Goal: Task Accomplishment & Management: Manage account settings

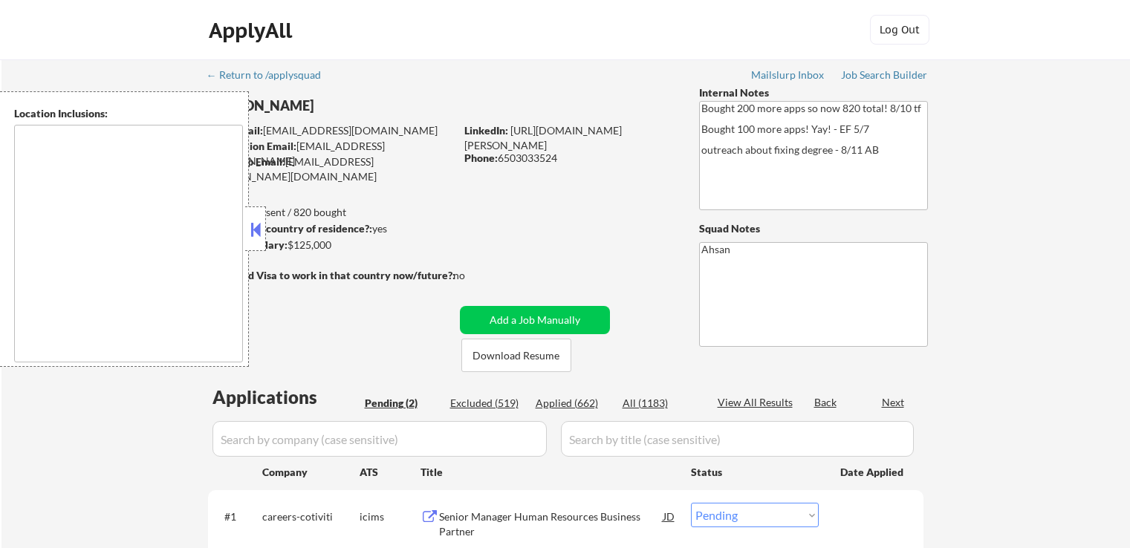
select select ""pending""
type textarea "[GEOGRAPHIC_DATA], [GEOGRAPHIC_DATA], [GEOGRAPHIC_DATA] [GEOGRAPHIC_DATA], [GEO…"
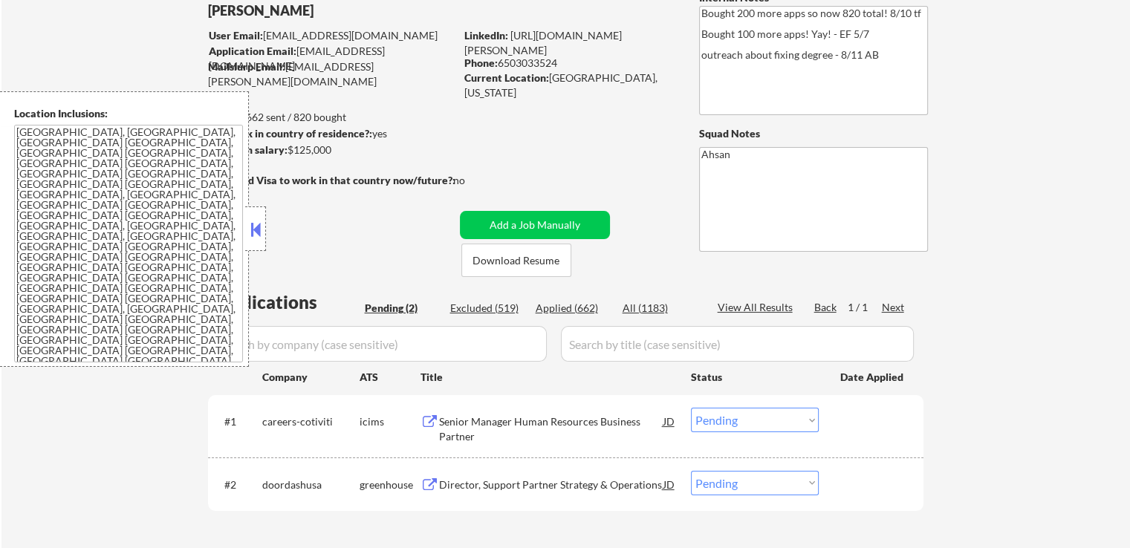
scroll to position [223, 0]
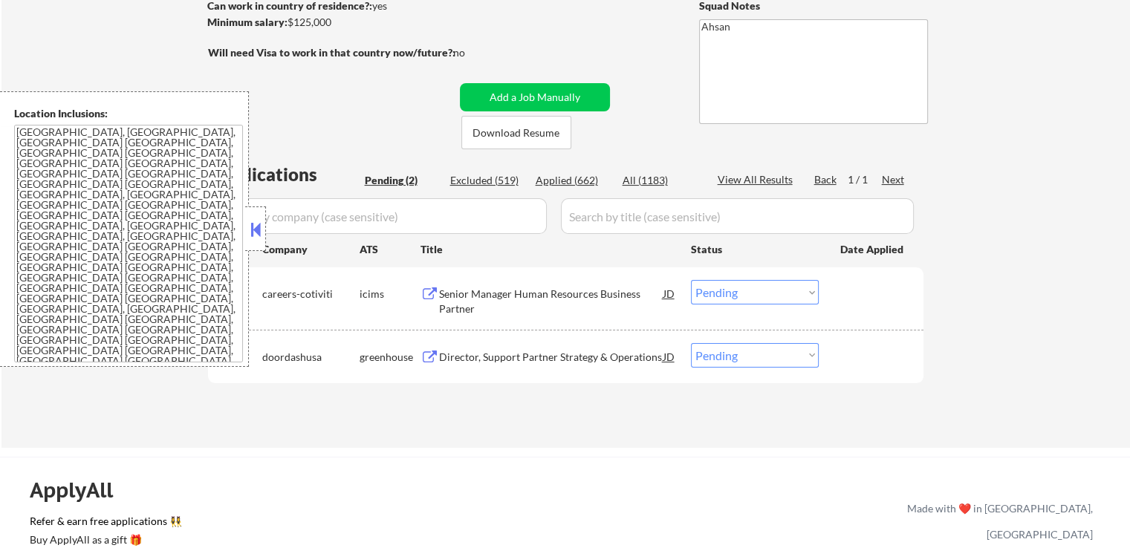
click at [429, 292] on button at bounding box center [429, 294] width 19 height 14
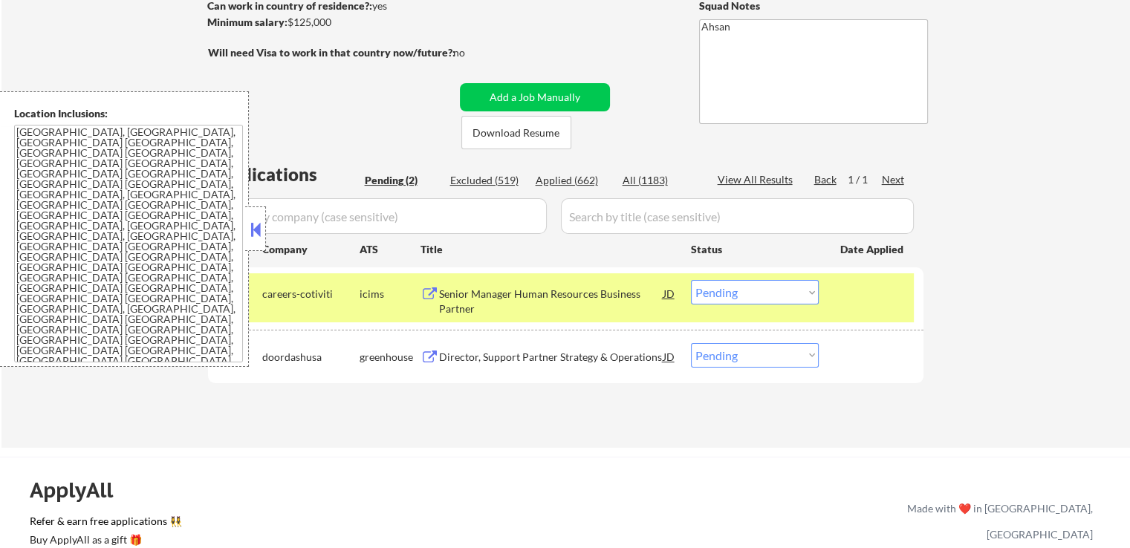
click at [427, 357] on button at bounding box center [429, 358] width 19 height 14
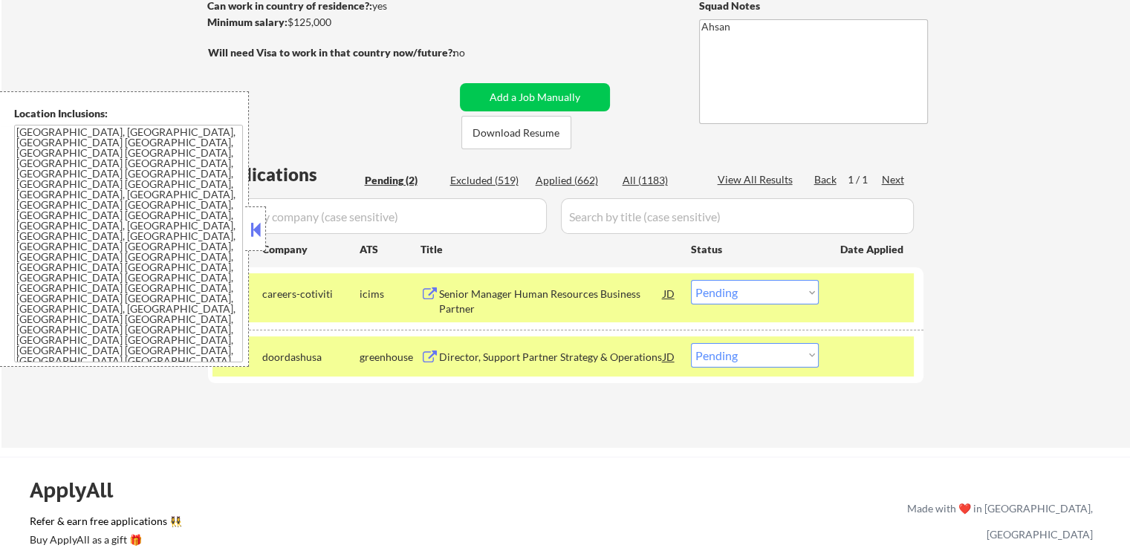
click at [759, 359] on select "Choose an option... Pending Applied Excluded (Questions) Excluded (Expired) Exc…" at bounding box center [755, 355] width 128 height 25
select select ""applied""
click at [691, 343] on select "Choose an option... Pending Applied Excluded (Questions) Excluded (Expired) Exc…" at bounding box center [755, 355] width 128 height 25
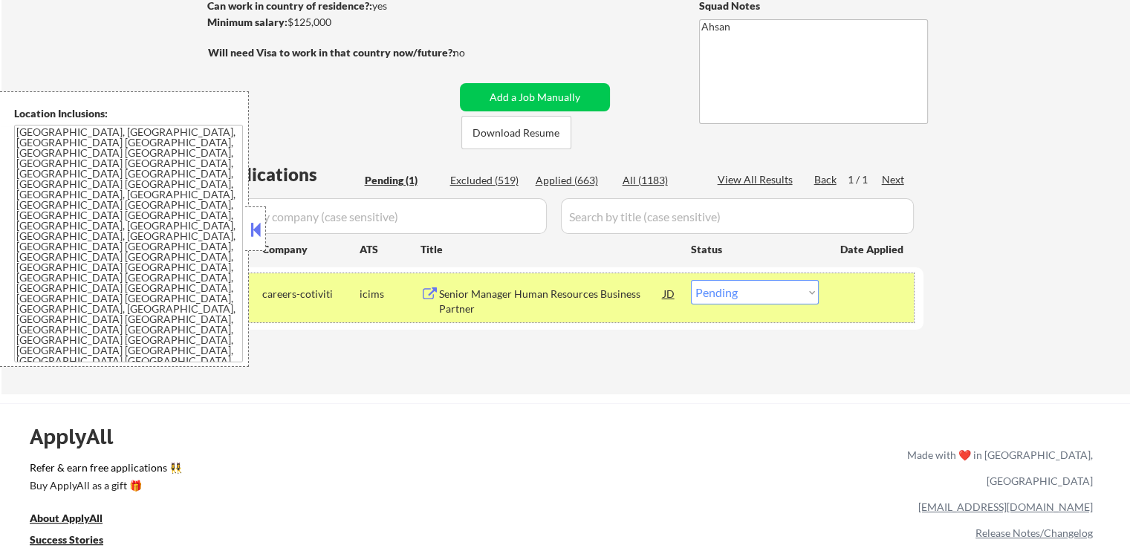
click at [736, 304] on div "#1 careers-cotiviti icims Senior Manager Human Resources Business Partner [PERS…" at bounding box center [562, 297] width 701 height 49
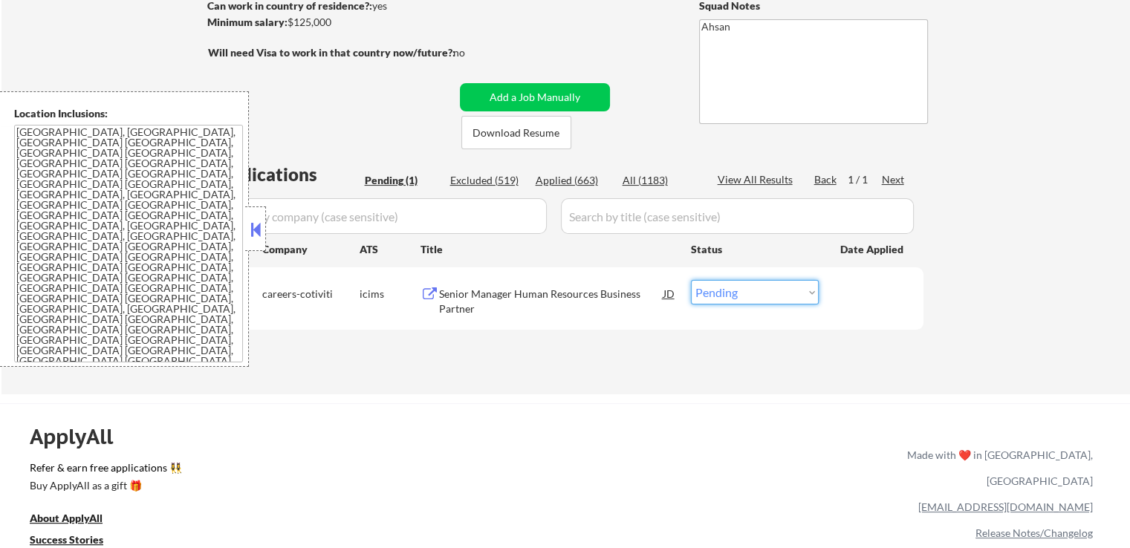
drag, startPoint x: 746, startPoint y: 292, endPoint x: 746, endPoint y: 302, distance: 10.4
click at [746, 292] on select "Choose an option... Pending Applied Excluded (Questions) Excluded (Expired) Exc…" at bounding box center [755, 292] width 128 height 25
select select ""excluded""
click at [691, 280] on select "Choose an option... Pending Applied Excluded (Questions) Excluded (Expired) Exc…" at bounding box center [755, 292] width 128 height 25
